Goal: Task Accomplishment & Management: Complete application form

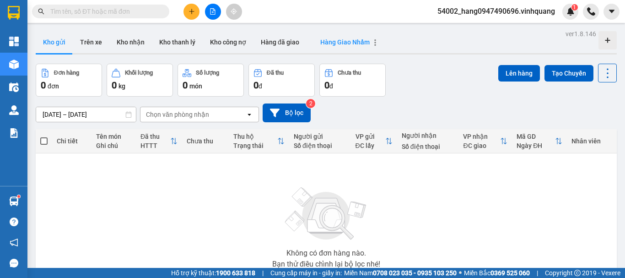
click at [335, 43] on span "Hàng Giao Nhầm" at bounding box center [344, 41] width 49 height 7
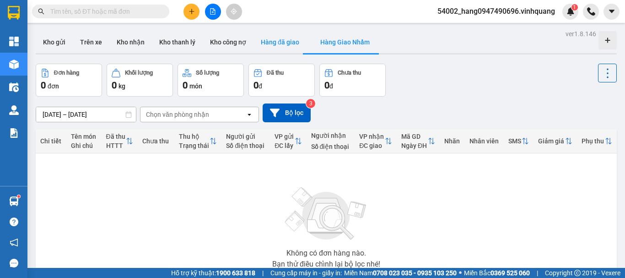
click at [284, 44] on button "Hàng đã giao" at bounding box center [279, 42] width 53 height 22
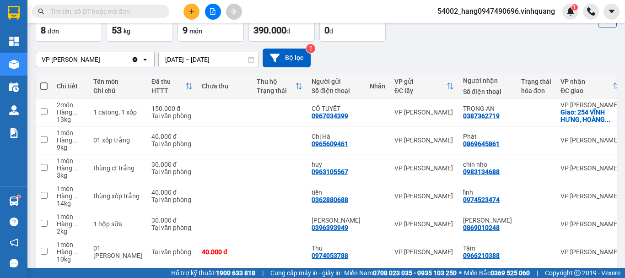
scroll to position [56, 0]
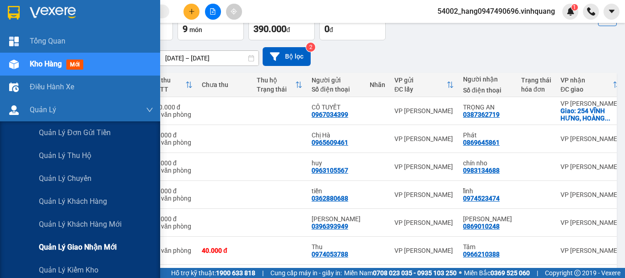
click at [80, 245] on span "Quản lý giao nhận mới" at bounding box center [78, 246] width 78 height 11
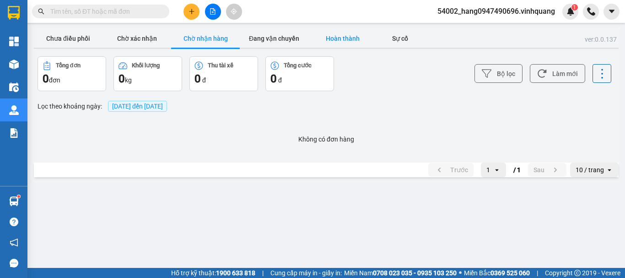
click at [345, 36] on button "Hoàn thành" at bounding box center [342, 38] width 69 height 18
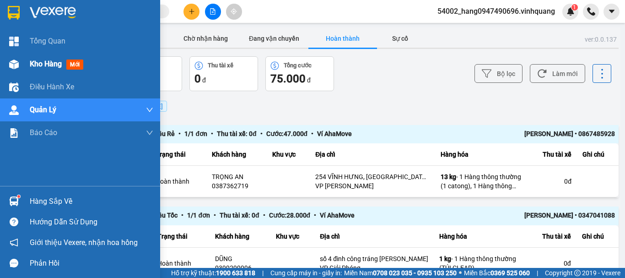
click at [56, 57] on div "Kho hàng mới" at bounding box center [91, 64] width 123 height 23
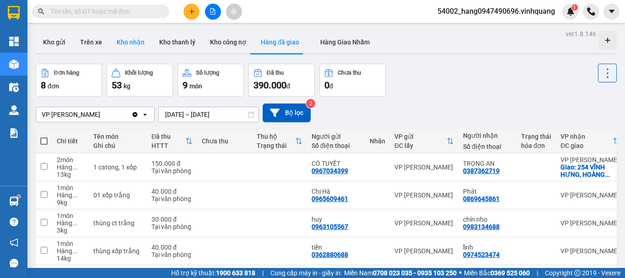
click at [131, 42] on button "Kho nhận" at bounding box center [130, 42] width 43 height 22
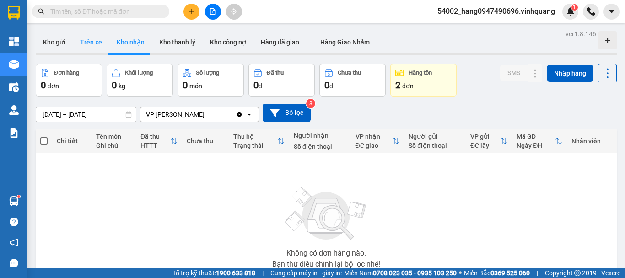
click at [96, 44] on button "Trên xe" at bounding box center [91, 42] width 37 height 22
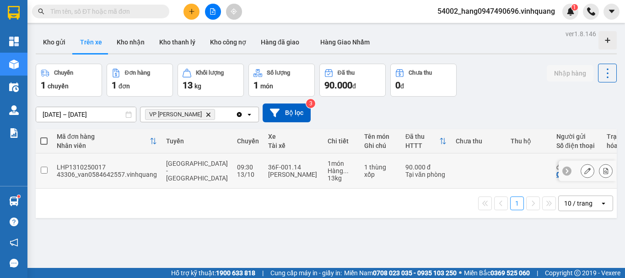
click at [187, 171] on div "[GEOGRAPHIC_DATA] - [GEOGRAPHIC_DATA]" at bounding box center [197, 171] width 62 height 22
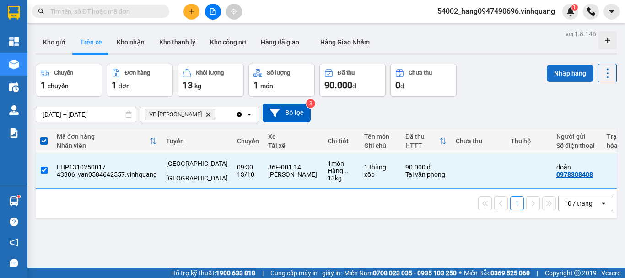
click at [554, 75] on button "Nhập hàng" at bounding box center [569, 73] width 47 height 16
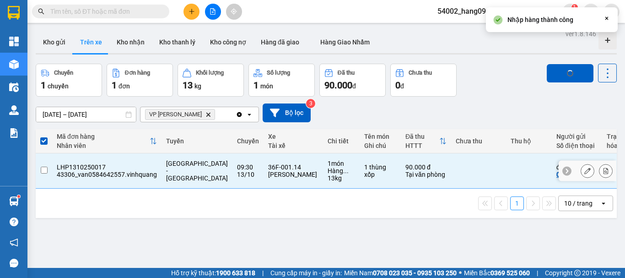
checkbox input "false"
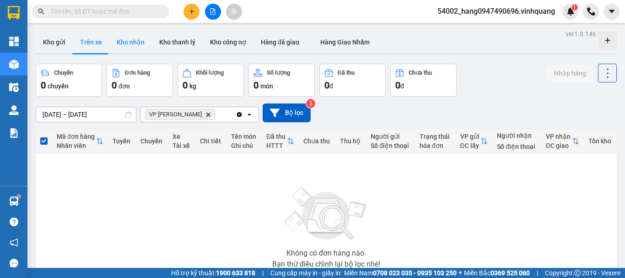
click at [125, 35] on button "Kho nhận" at bounding box center [130, 42] width 43 height 22
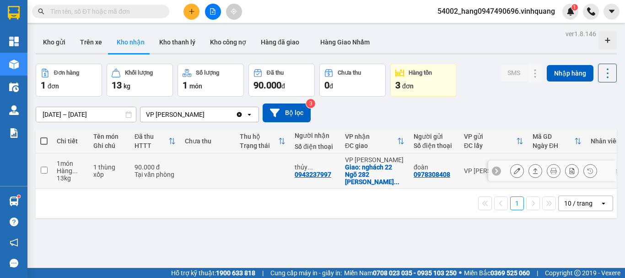
click at [316, 171] on div "0943237997" at bounding box center [313, 174] width 37 height 7
copy div "0943237997"
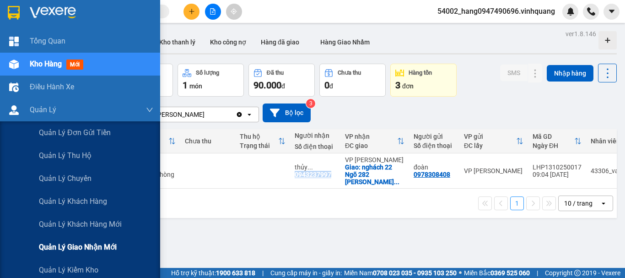
click at [82, 241] on span "Quản lý giao nhận mới" at bounding box center [78, 246] width 78 height 11
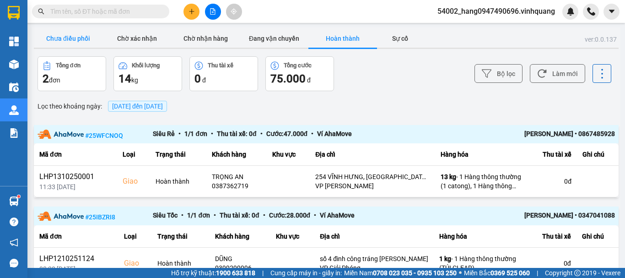
click at [77, 32] on button "Chưa điều phối" at bounding box center [68, 38] width 69 height 18
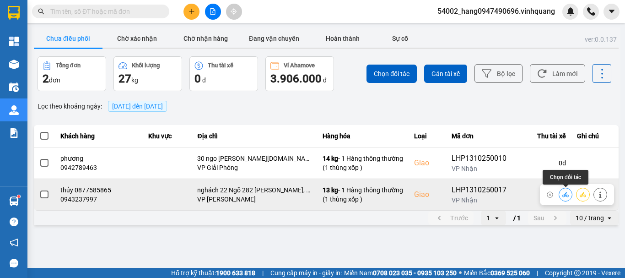
click at [564, 196] on icon at bounding box center [565, 194] width 6 height 5
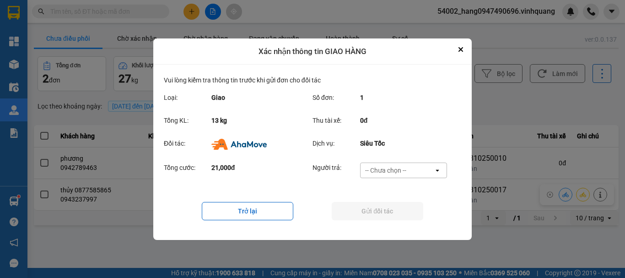
click at [399, 160] on div "Tổng cước: 21,000đ Người trả: -- Chưa chọn -- open" at bounding box center [312, 173] width 297 height 28
click at [402, 168] on div "-- Chưa chọn --" at bounding box center [385, 170] width 41 height 9
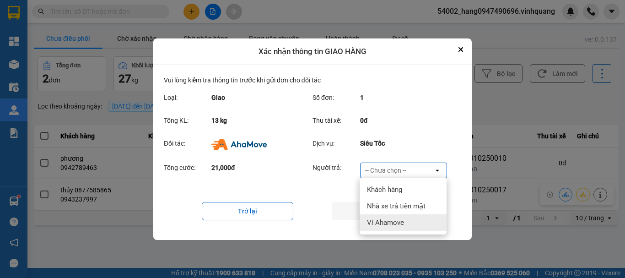
click at [396, 221] on span "Ví Ahamove" at bounding box center [385, 222] width 37 height 9
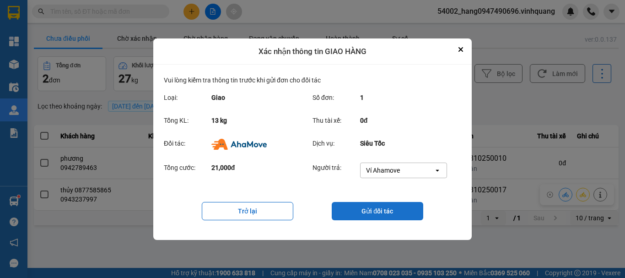
click at [393, 215] on button "Gửi đối tác" at bounding box center [377, 211] width 91 height 18
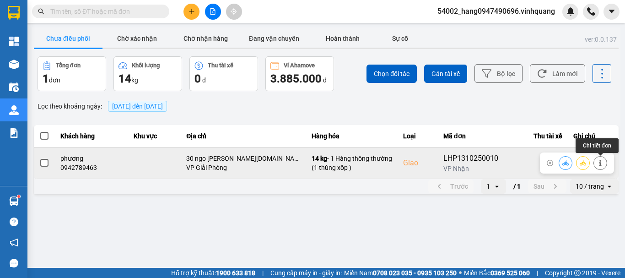
drag, startPoint x: 605, startPoint y: 158, endPoint x: 601, endPoint y: 165, distance: 7.6
click at [601, 165] on icon at bounding box center [600, 163] width 6 height 6
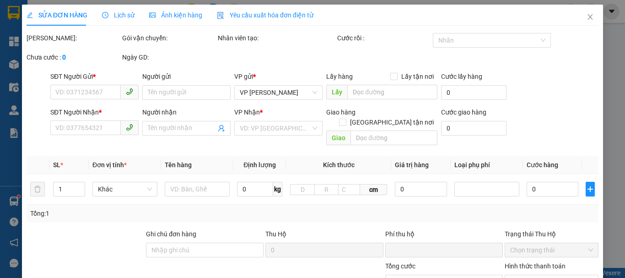
type input "0948412743"
type input "cô huệ"
type input "0942789463"
type input "phương"
checkbox input "true"
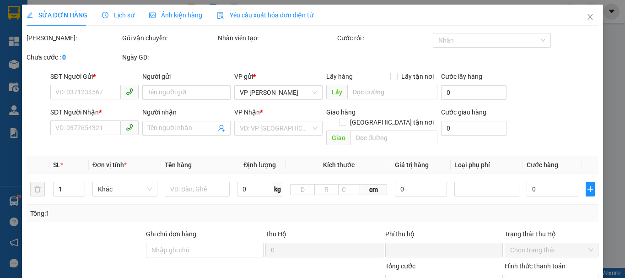
type input "30 ngo [PERSON_NAME] phương liệt [GEOGRAPHIC_DATA]"
type input "0"
type input "90.000"
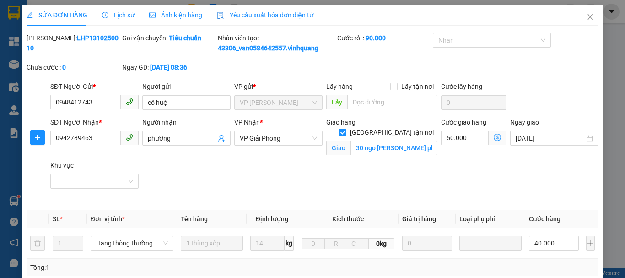
drag, startPoint x: 122, startPoint y: 21, endPoint x: 122, endPoint y: 16, distance: 5.5
click at [122, 21] on div "Lịch sử" at bounding box center [118, 15] width 32 height 21
click at [122, 16] on span "Lịch sử" at bounding box center [118, 14] width 32 height 7
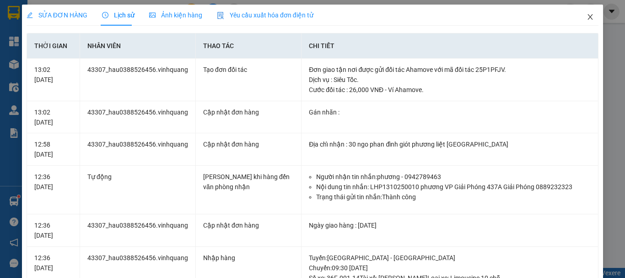
click at [585, 23] on span "Close" at bounding box center [590, 18] width 26 height 26
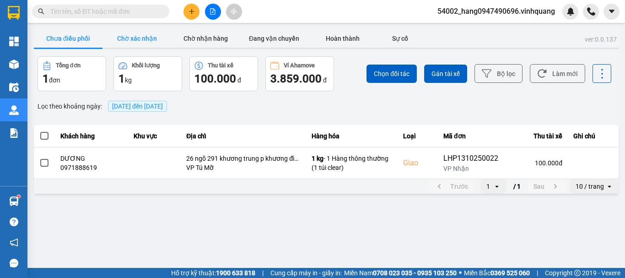
click at [129, 38] on button "Chờ xác nhận" at bounding box center [136, 38] width 69 height 18
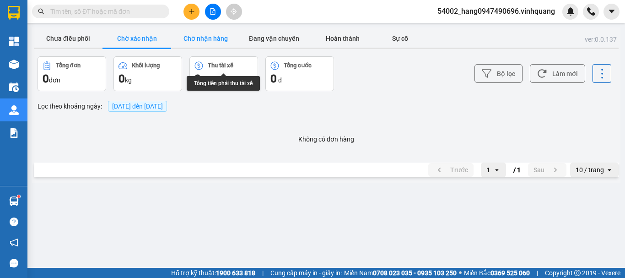
click at [218, 40] on button "Chờ nhận hàng" at bounding box center [205, 38] width 69 height 18
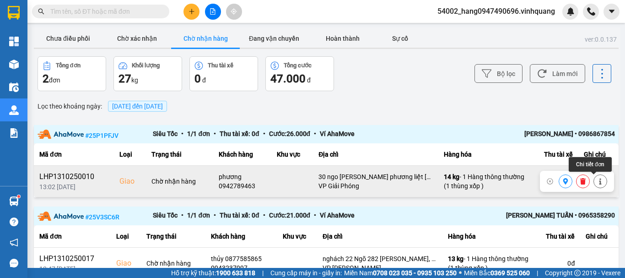
click at [598, 179] on button at bounding box center [600, 181] width 13 height 16
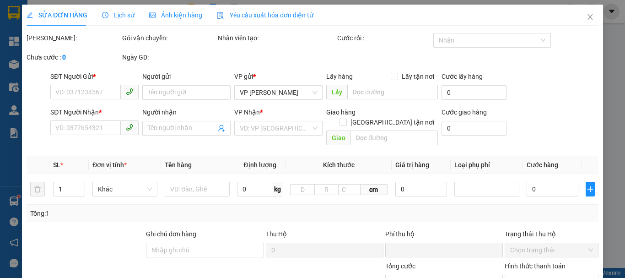
type input "0948412743"
type input "cô huệ"
type input "0942789463"
type input "phương"
checkbox input "true"
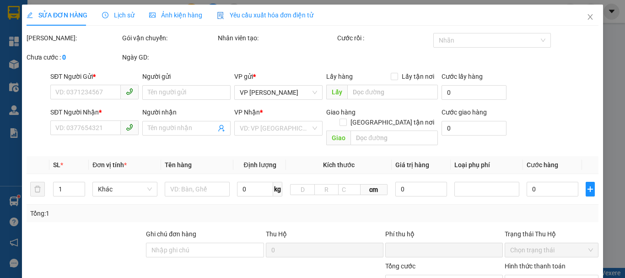
type input "30 ngo [PERSON_NAME] phương liệt [GEOGRAPHIC_DATA]"
type input "0"
type input "90.000"
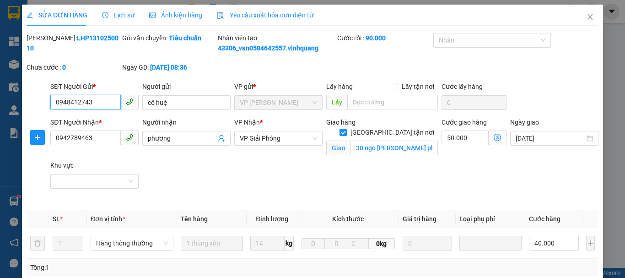
click at [114, 13] on div "SỬA ĐƠN HÀNG Lịch sử Ảnh kiện hàng Yêu cầu xuất hóa đơn điện tử Total Paid Fee …" at bounding box center [312, 139] width 625 height 278
click at [113, 13] on span "Lịch sử" at bounding box center [118, 14] width 32 height 7
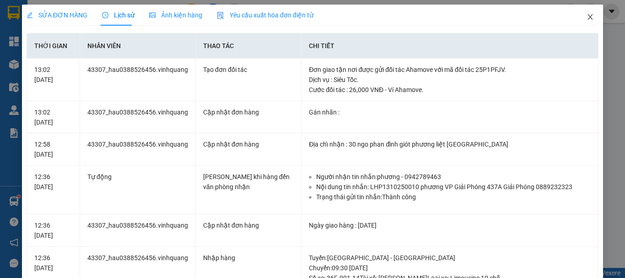
click at [577, 16] on span "Close" at bounding box center [590, 18] width 26 height 26
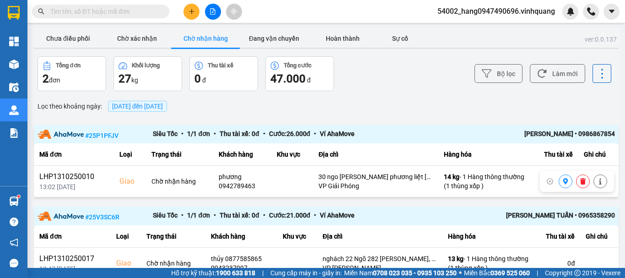
scroll to position [45, 0]
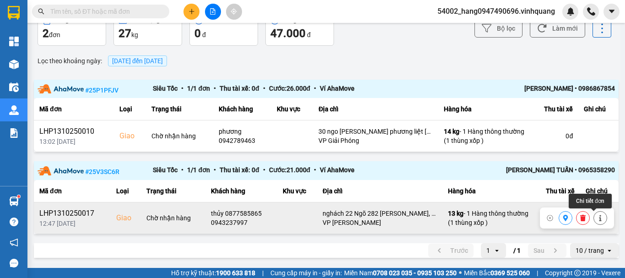
click at [597, 215] on icon at bounding box center [600, 217] width 6 height 6
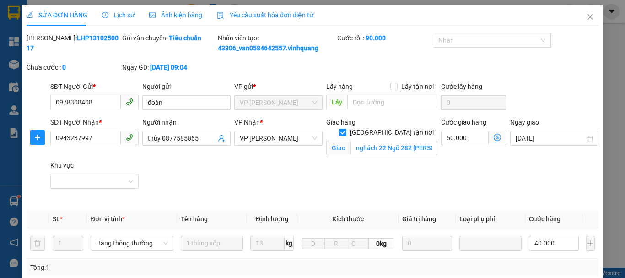
type input "0978308408"
type input "đoàn"
type input "0943237997"
type input "thủy 0877585865"
checkbox input "true"
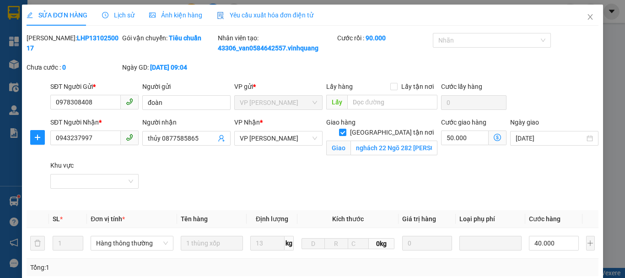
type input "nghách 22 Ngõ 282 [PERSON_NAME], [PERSON_NAME], [PERSON_NAME], [GEOGRAPHIC_DATA…"
type input "0"
type input "90.000"
click at [125, 14] on span "Lịch sử" at bounding box center [118, 14] width 32 height 7
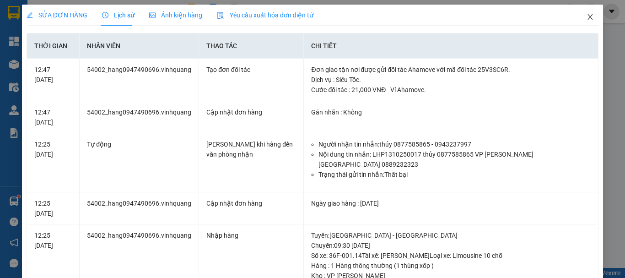
click at [586, 18] on icon "close" at bounding box center [589, 16] width 7 height 7
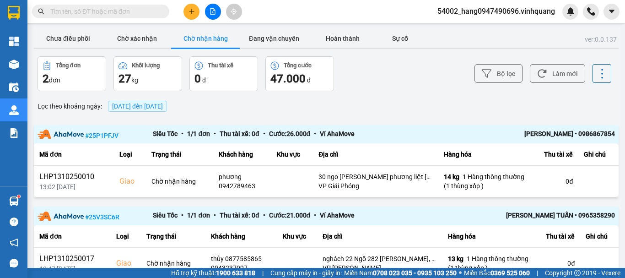
scroll to position [45, 0]
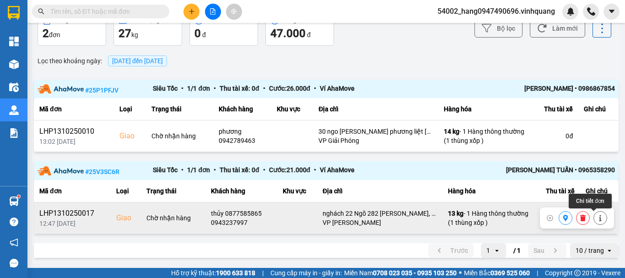
click at [597, 220] on icon at bounding box center [600, 217] width 6 height 6
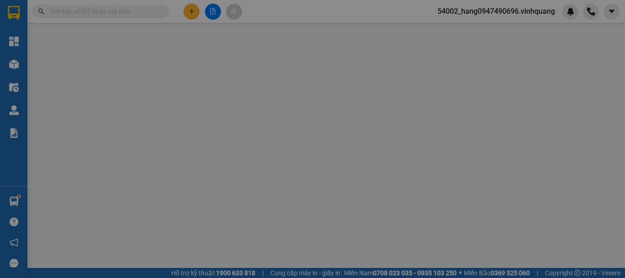
type input "0978308408"
type input "đoàn"
type input "0943237997"
type input "thủy 0877585865"
checkbox input "true"
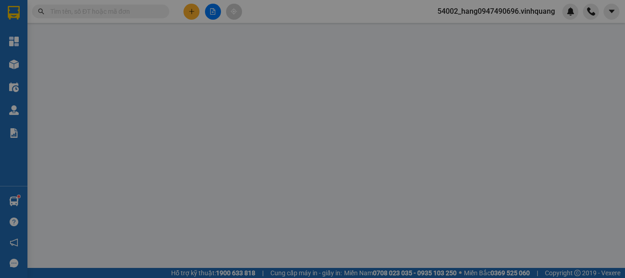
type input "nghách 22 Ngõ 282 [PERSON_NAME], [PERSON_NAME], [PERSON_NAME], [GEOGRAPHIC_DATA…"
type input "0"
type input "90.000"
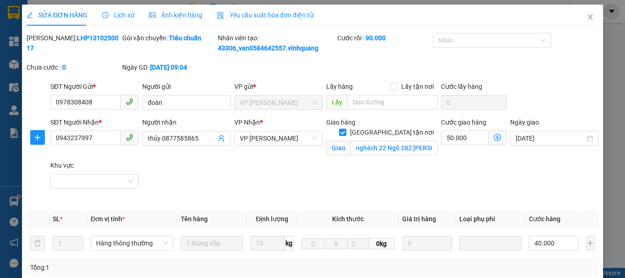
click at [120, 19] on div "Lịch sử" at bounding box center [118, 15] width 32 height 10
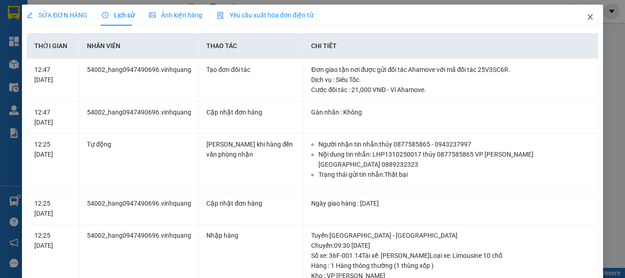
click at [586, 17] on icon "close" at bounding box center [589, 16] width 7 height 7
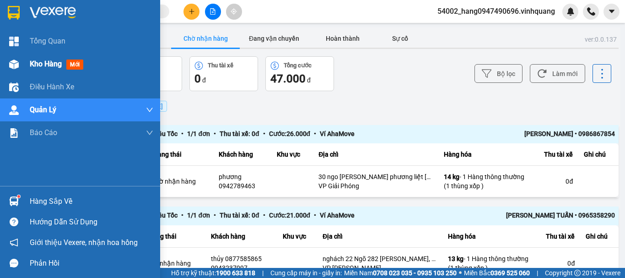
click at [22, 63] on div "Kho hàng mới" at bounding box center [80, 64] width 160 height 23
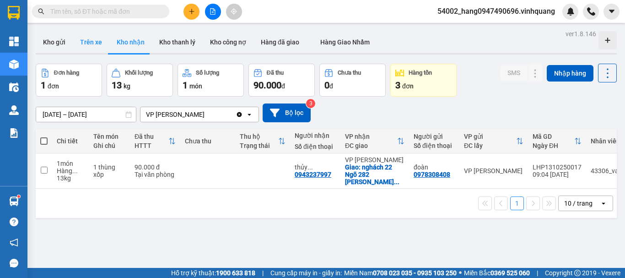
click at [96, 46] on button "Trên xe" at bounding box center [91, 42] width 37 height 22
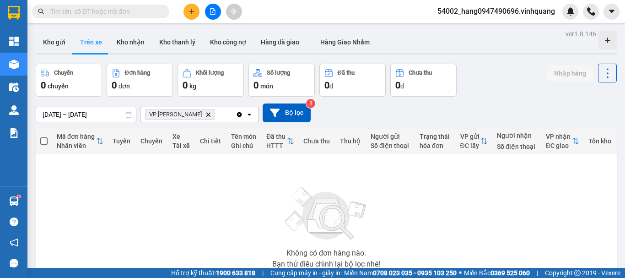
click at [250, 114] on icon at bounding box center [248, 114] width 3 height 2
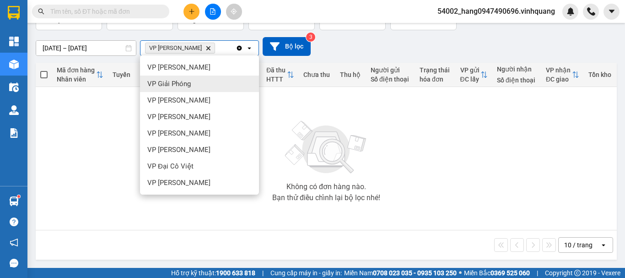
click at [196, 82] on div "VP Giải Phóng" at bounding box center [199, 83] width 119 height 16
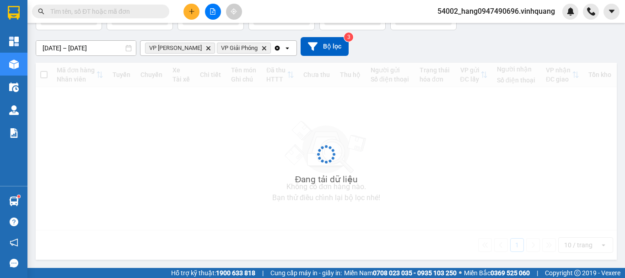
scroll to position [42, 0]
